Goal: Ask a question: Seek information or help from site administrators or community

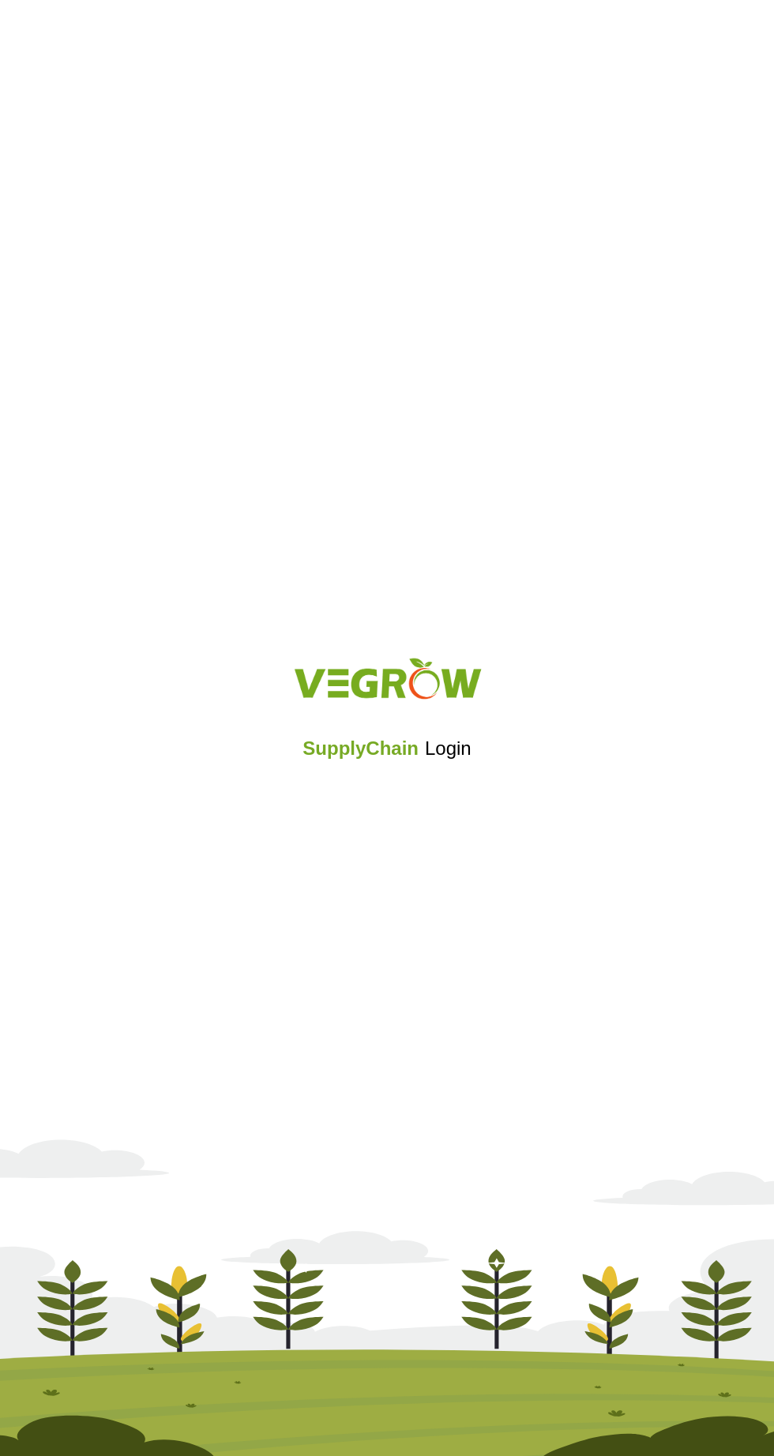
click at [373, 819] on div "SupplyChain Login" at bounding box center [387, 727] width 774 height 189
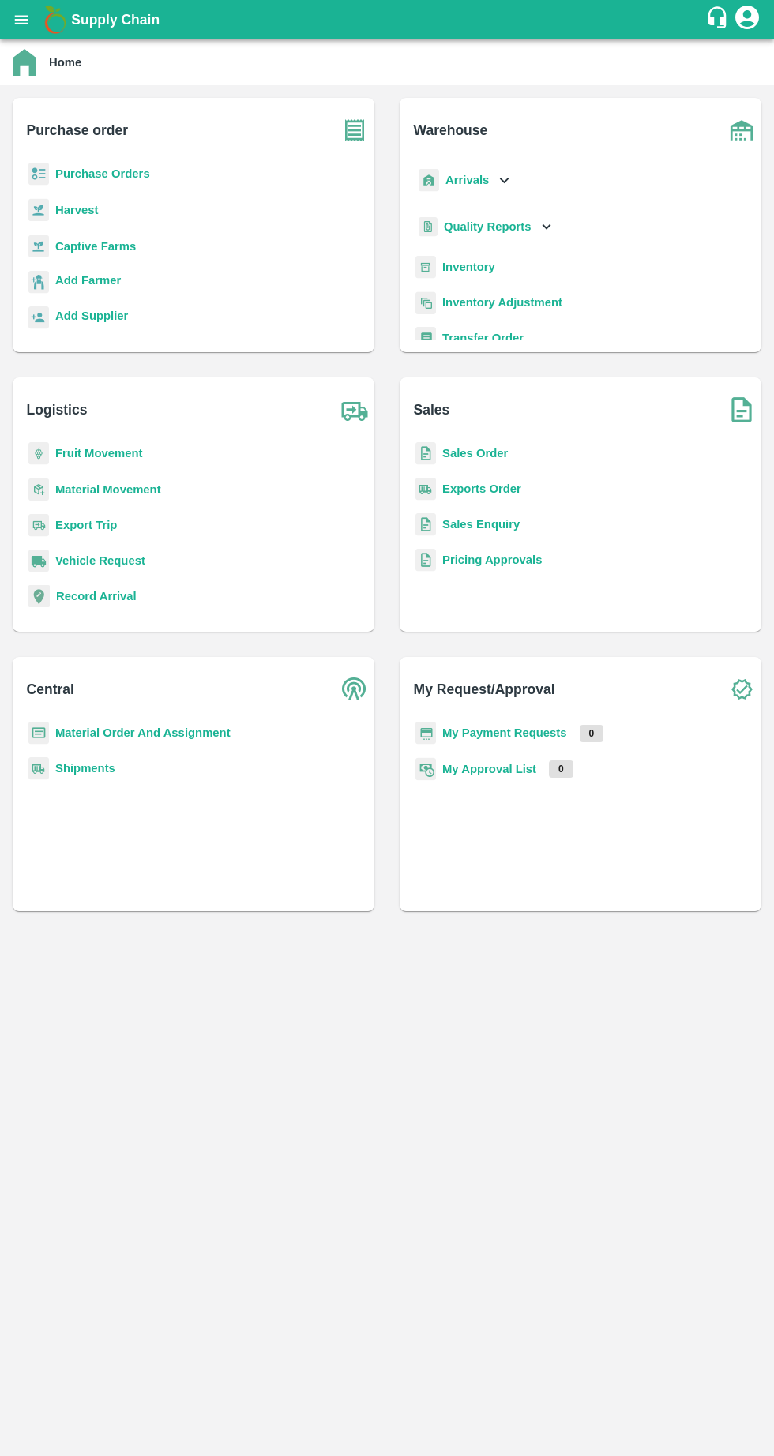
click at [750, 13] on icon "account of current user" at bounding box center [747, 17] width 28 height 28
click at [648, 213] on div at bounding box center [387, 728] width 774 height 1456
click at [713, 17] on icon "customer-support" at bounding box center [717, 18] width 24 height 24
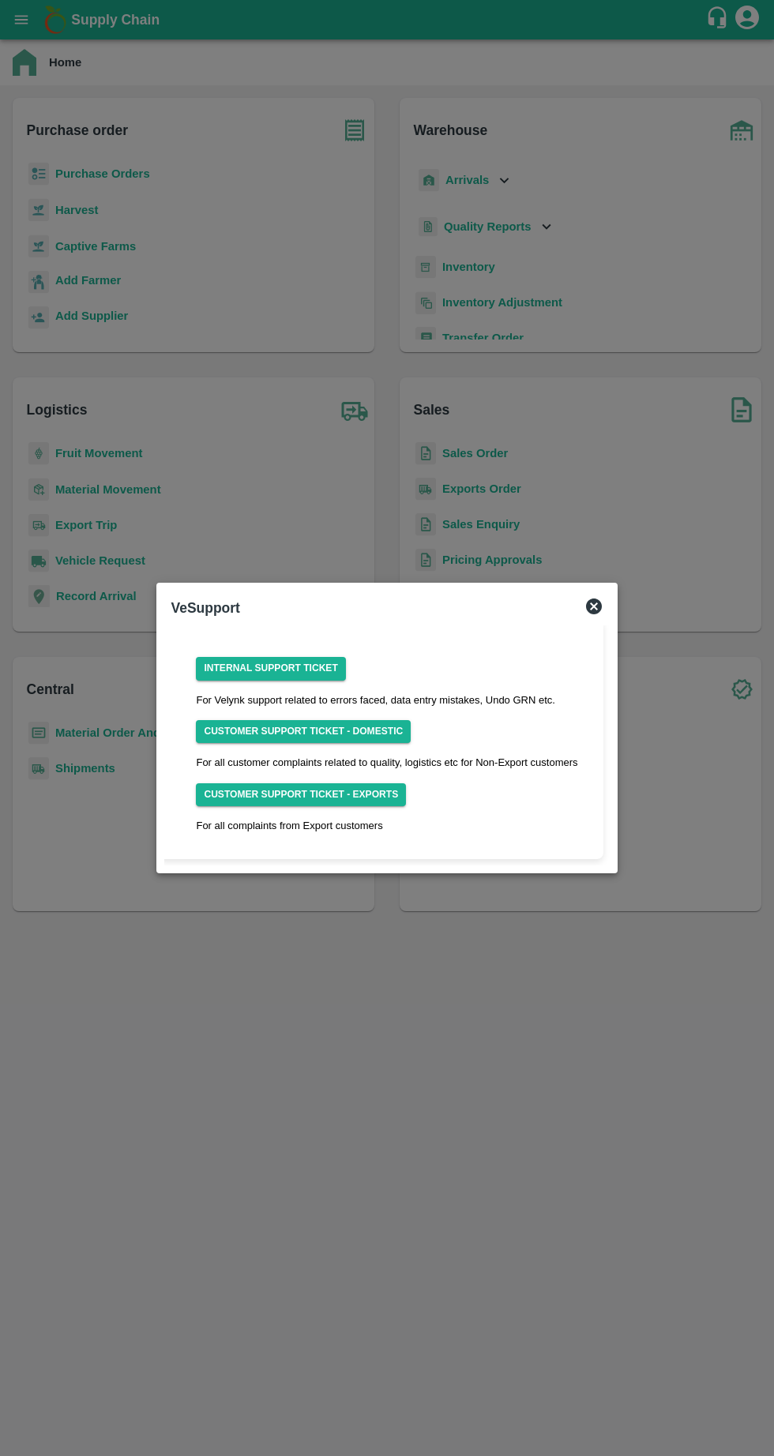
click at [281, 671] on link "Internal Support Ticket" at bounding box center [270, 668] width 149 height 23
